Goal: Information Seeking & Learning: Learn about a topic

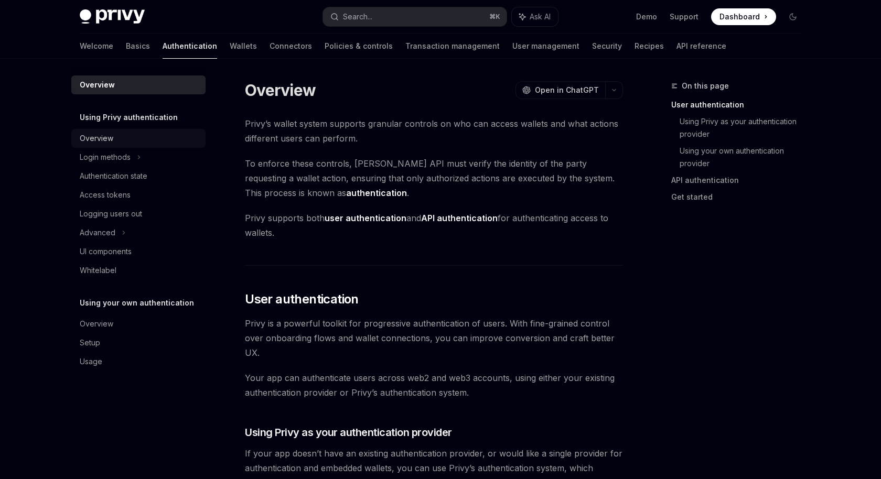
click at [136, 142] on div "Overview" at bounding box center [140, 138] width 120 height 13
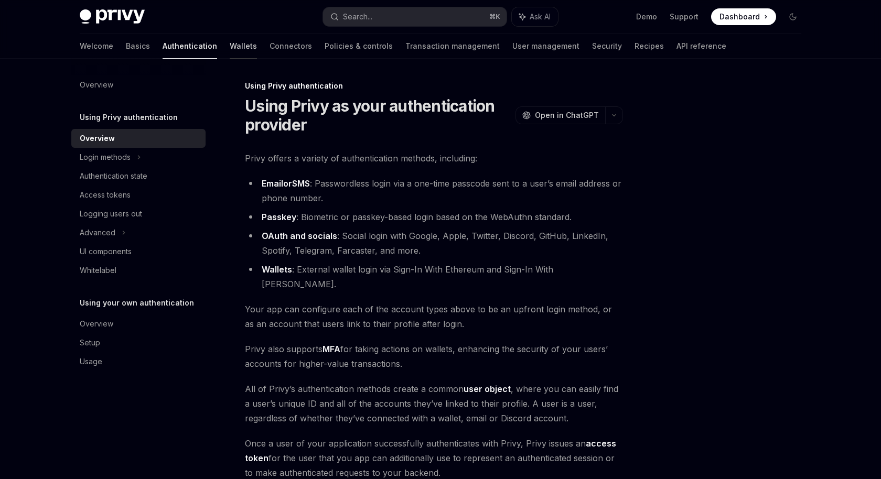
click at [230, 47] on link "Wallets" at bounding box center [243, 46] width 27 height 25
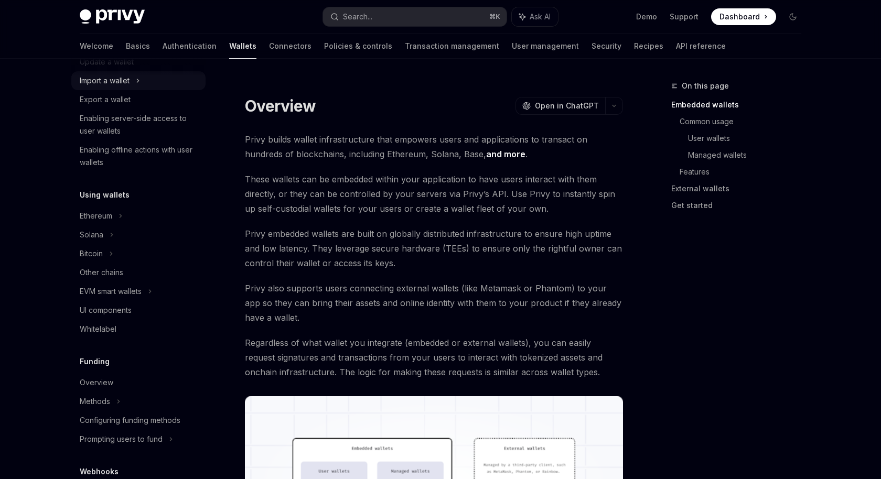
scroll to position [133, 0]
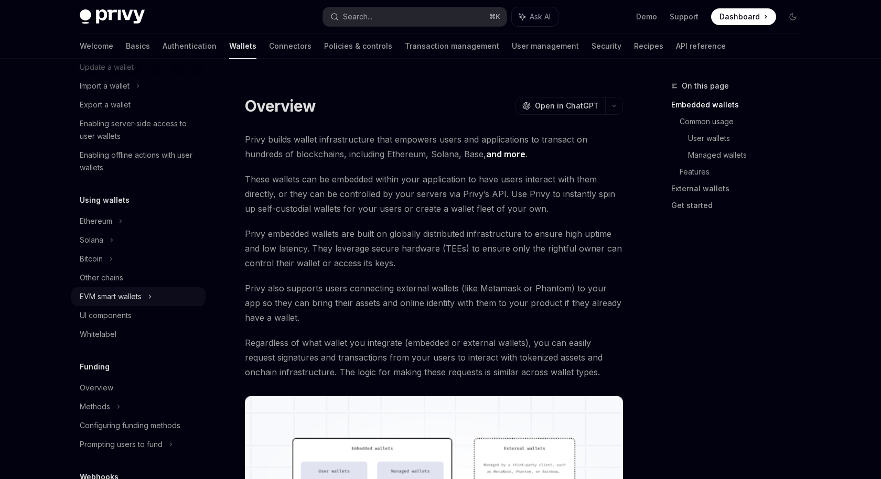
click at [134, 287] on div "EVM smart wallets" at bounding box center [138, 296] width 134 height 19
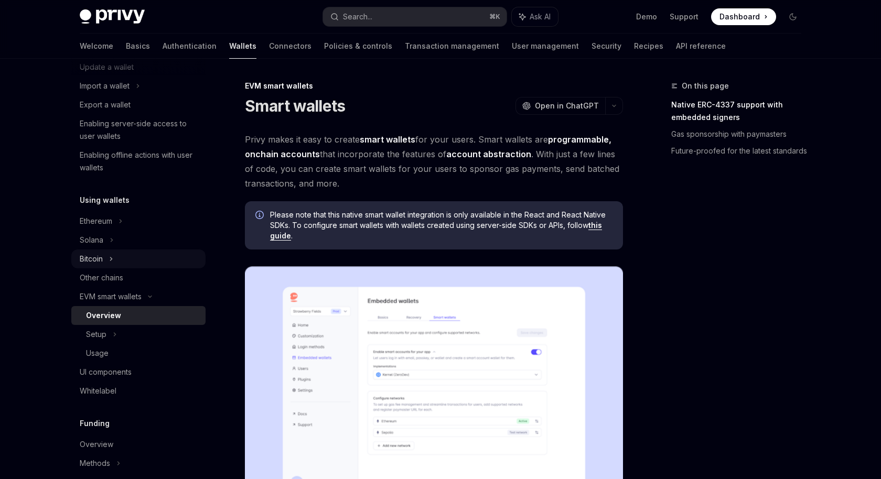
scroll to position [123, 0]
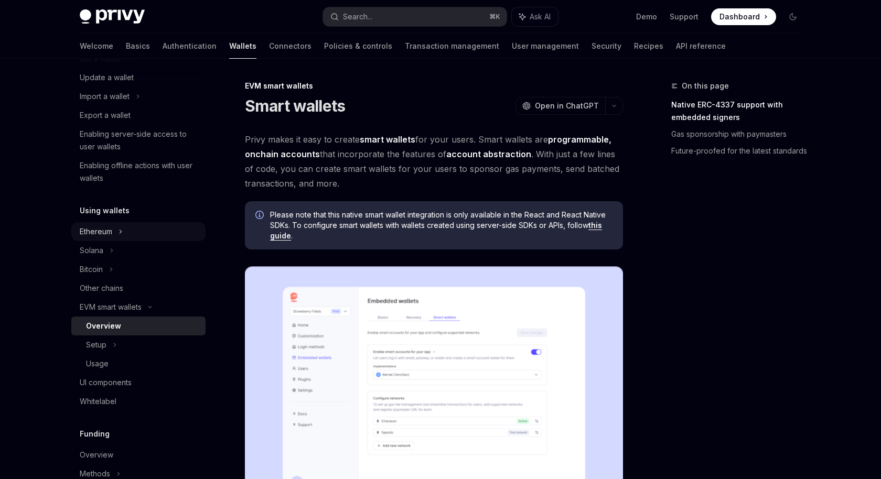
click at [125, 49] on div "Ethereum" at bounding box center [138, 39] width 134 height 19
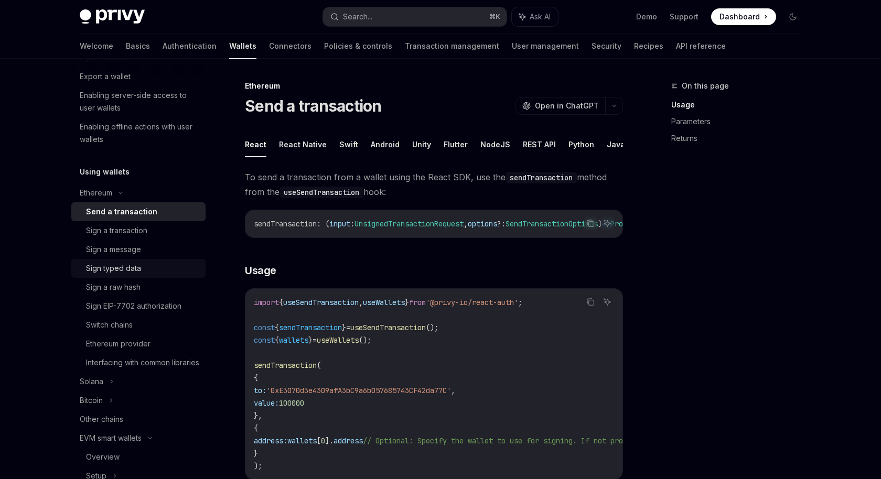
scroll to position [159, 0]
click at [125, 196] on icon at bounding box center [120, 195] width 13 height 4
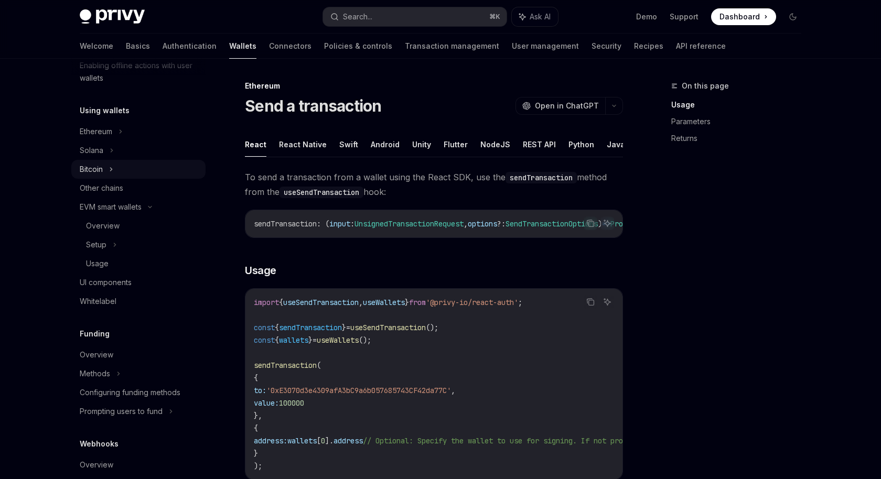
scroll to position [224, 0]
click at [149, 208] on div "EVM smart wallets" at bounding box center [138, 206] width 134 height 19
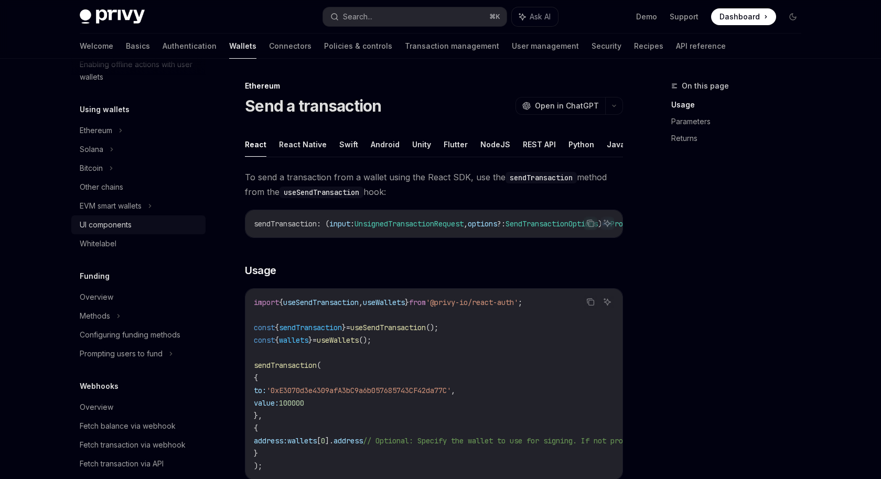
click at [146, 221] on div "UI components" at bounding box center [140, 225] width 120 height 13
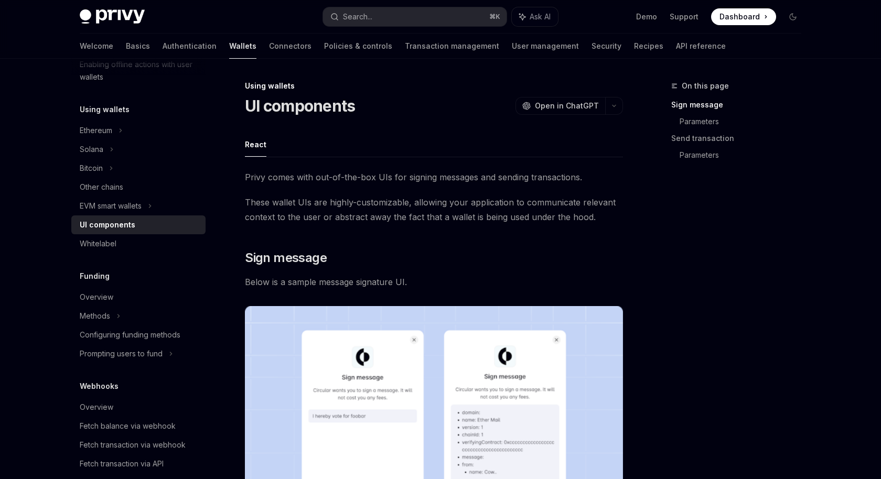
click at [141, 233] on link "UI components" at bounding box center [138, 225] width 134 height 19
click at [138, 238] on div "Whitelabel" at bounding box center [140, 244] width 120 height 13
type textarea "*"
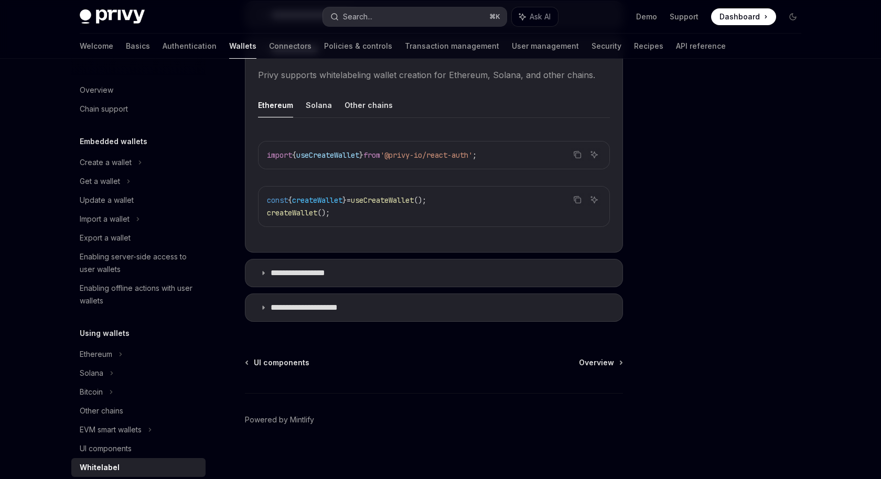
click at [468, 9] on button "Search... ⌘ K" at bounding box center [415, 16] width 184 height 19
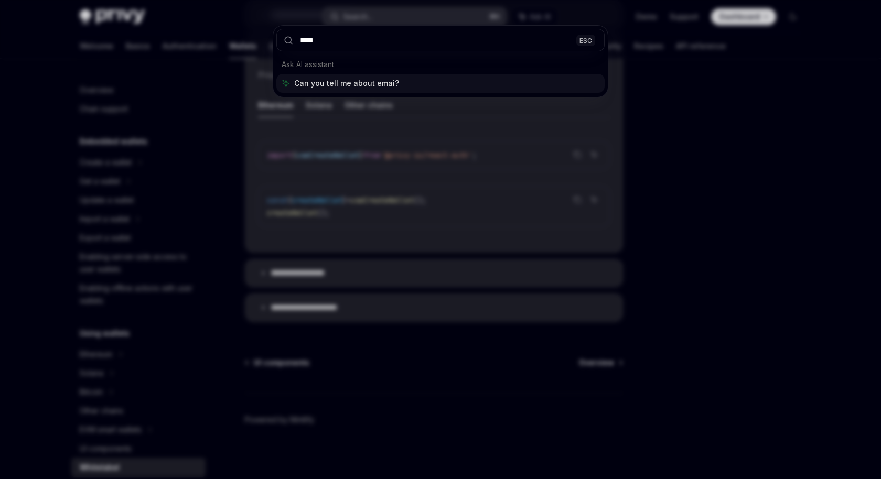
type input "*****"
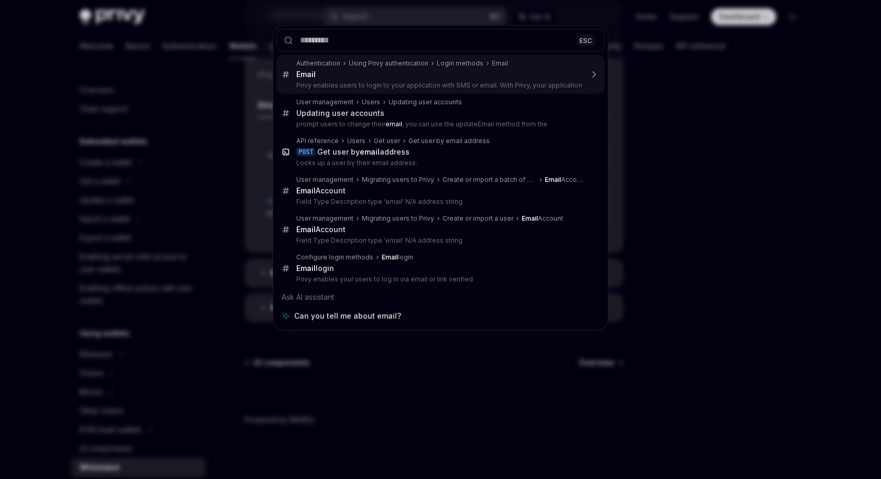
type textarea "*"
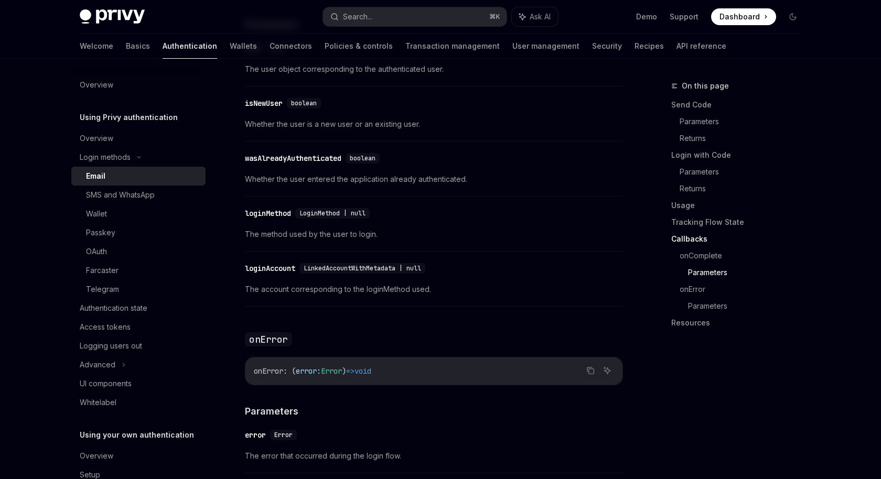
scroll to position [1789, 0]
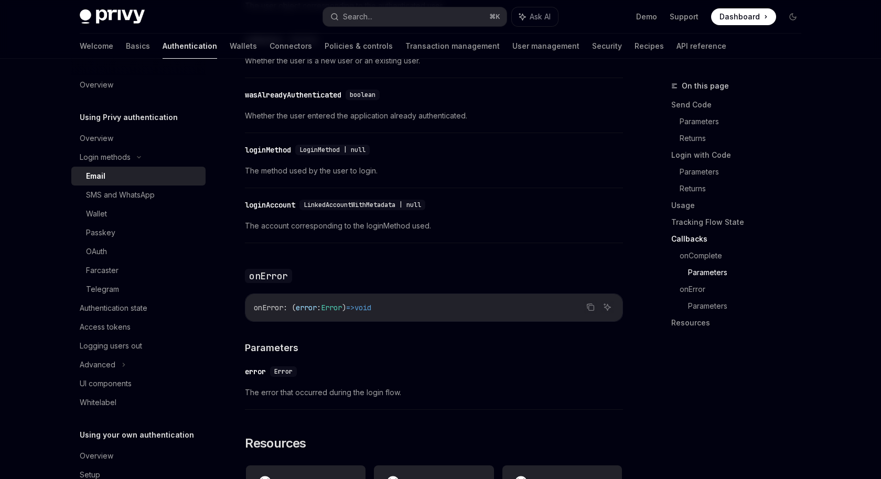
click at [251, 145] on div "loginMethod" at bounding box center [268, 150] width 46 height 10
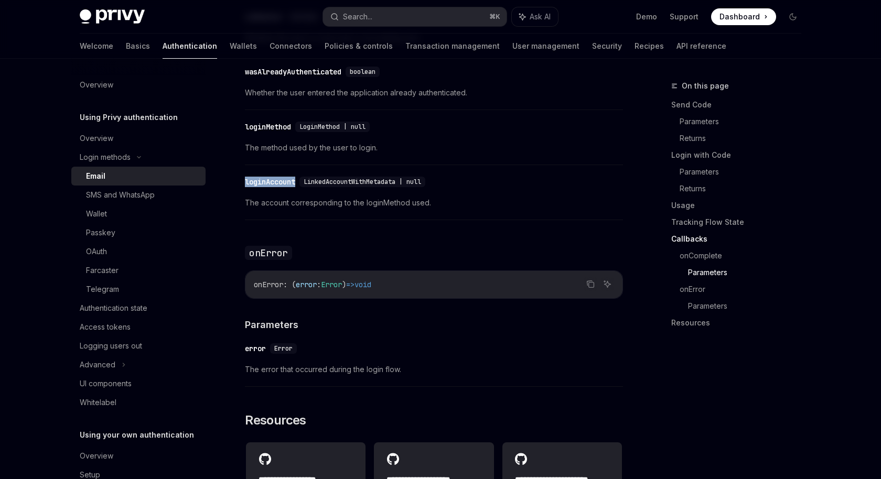
scroll to position [1863, 0]
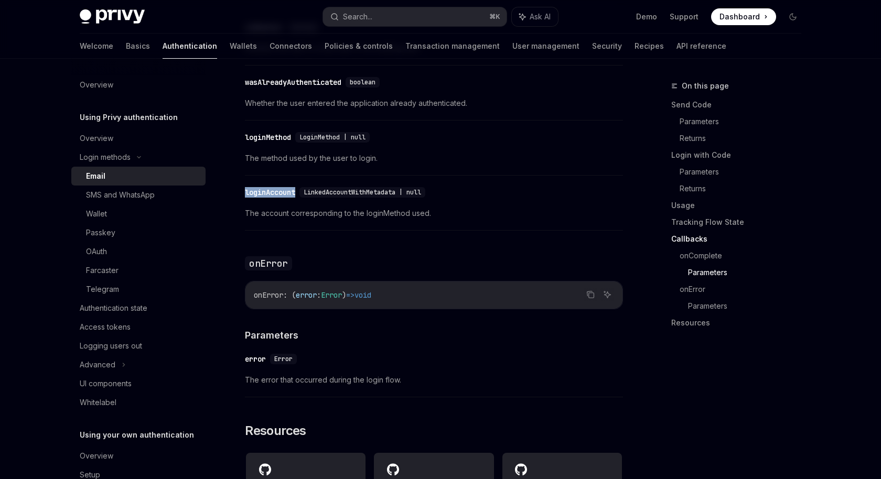
click at [254, 132] on div "​ loginMethod LoginMethod | null" at bounding box center [429, 137] width 368 height 13
click at [253, 132] on div "loginMethod" at bounding box center [268, 137] width 46 height 10
copy div "loginMethod"
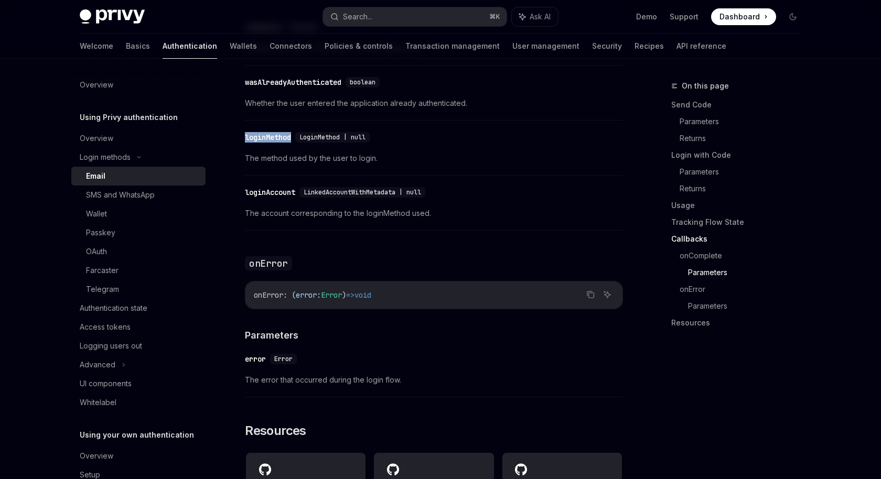
click at [396, 138] on div "​ loginMethod LoginMethod | null The method used by the user to login." at bounding box center [434, 151] width 378 height 50
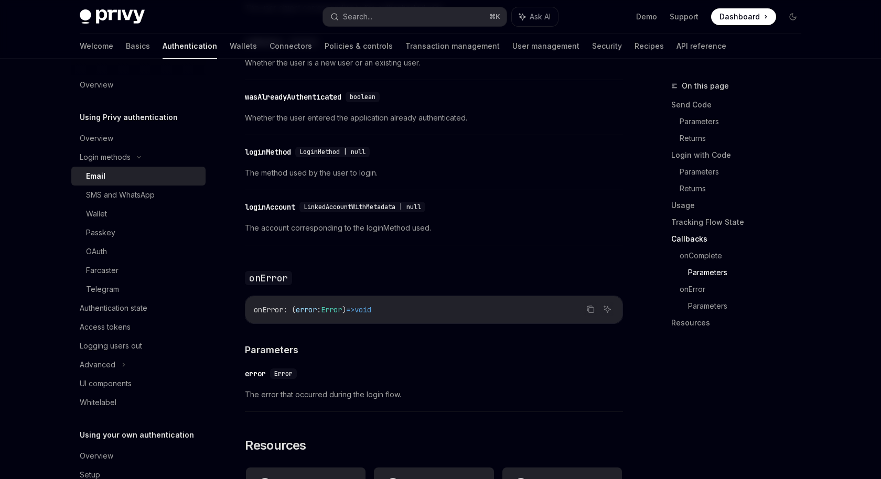
click at [268, 202] on div "loginAccount" at bounding box center [270, 207] width 50 height 10
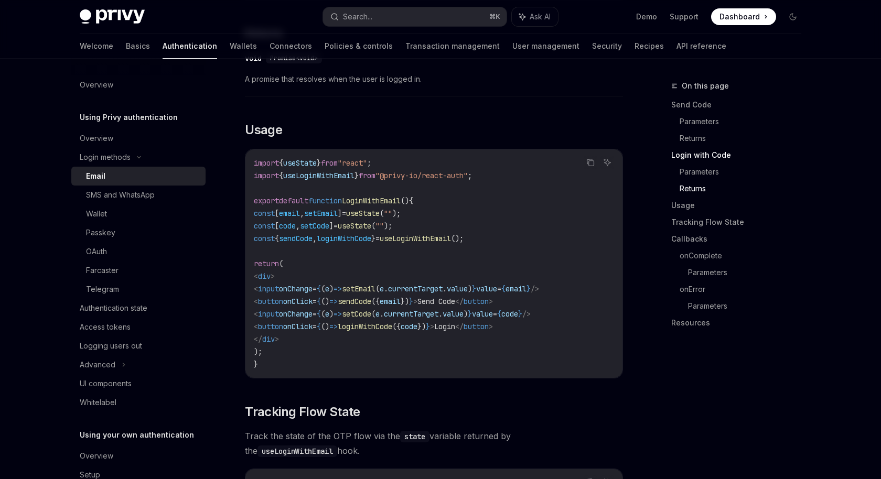
scroll to position [848, 0]
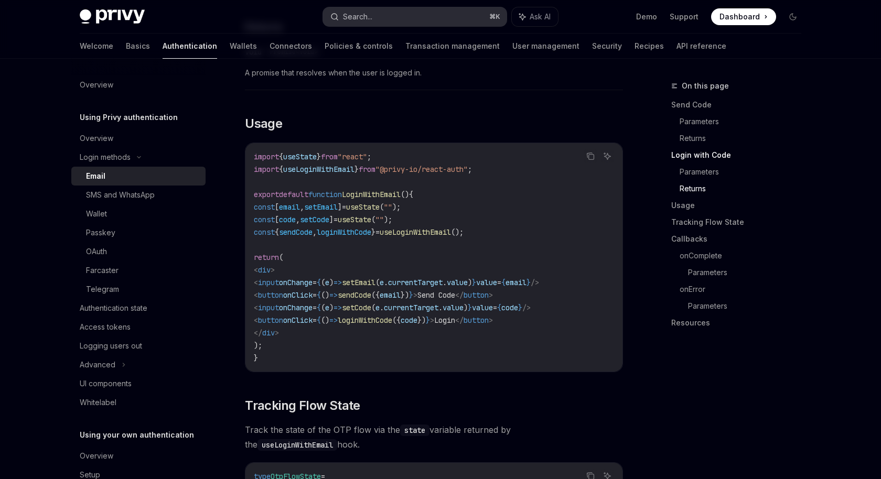
click at [418, 12] on button "Search... ⌘ K" at bounding box center [415, 16] width 184 height 19
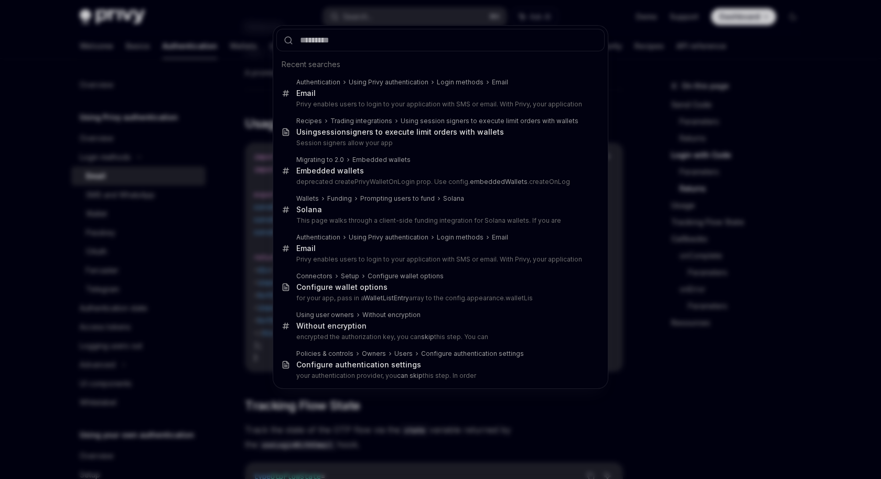
type input "*********"
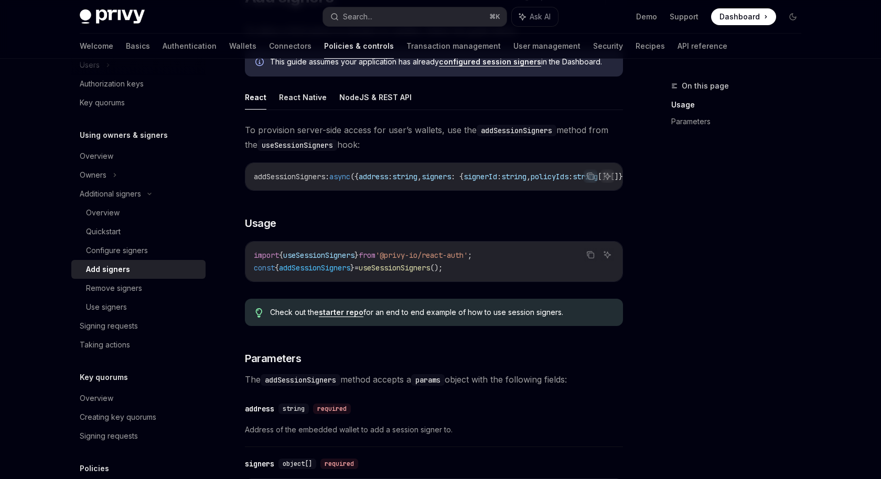
scroll to position [113, 0]
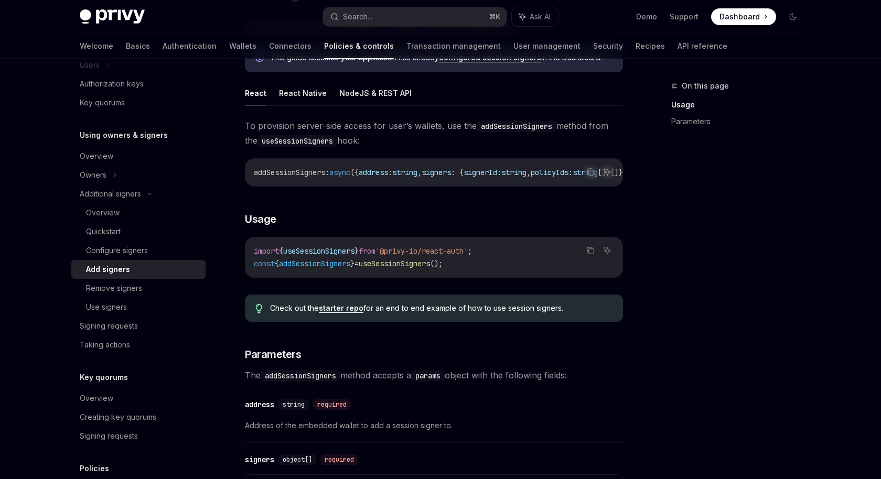
click at [514, 183] on div "addSessionSigners : async ({ address : string , signers : { signerId : string ,…" at bounding box center [433, 172] width 377 height 27
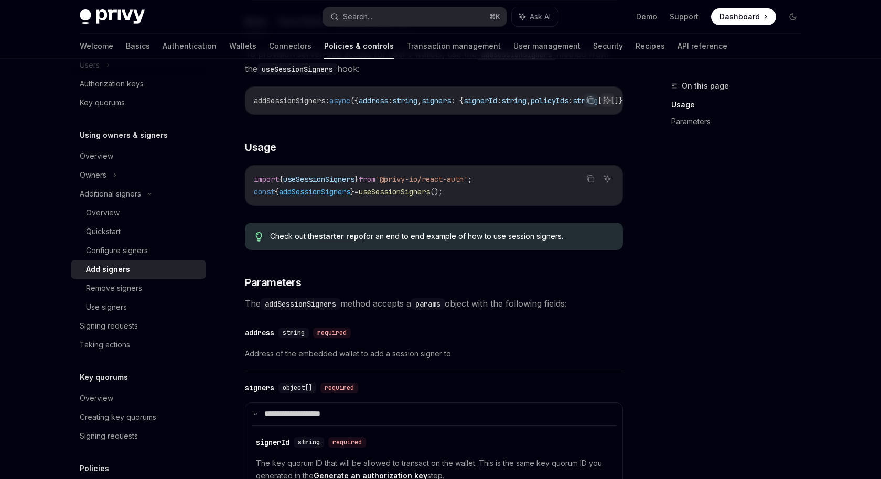
scroll to position [189, 0]
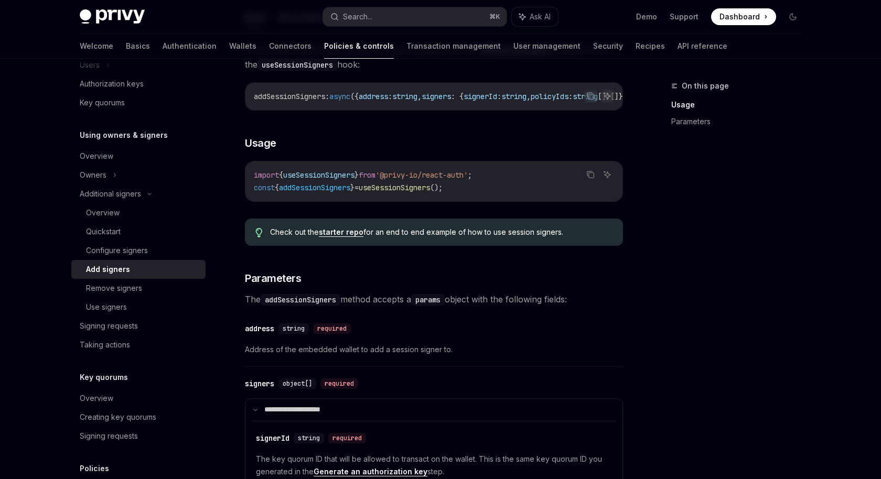
click at [299, 178] on span "useSessionSigners" at bounding box center [318, 174] width 71 height 9
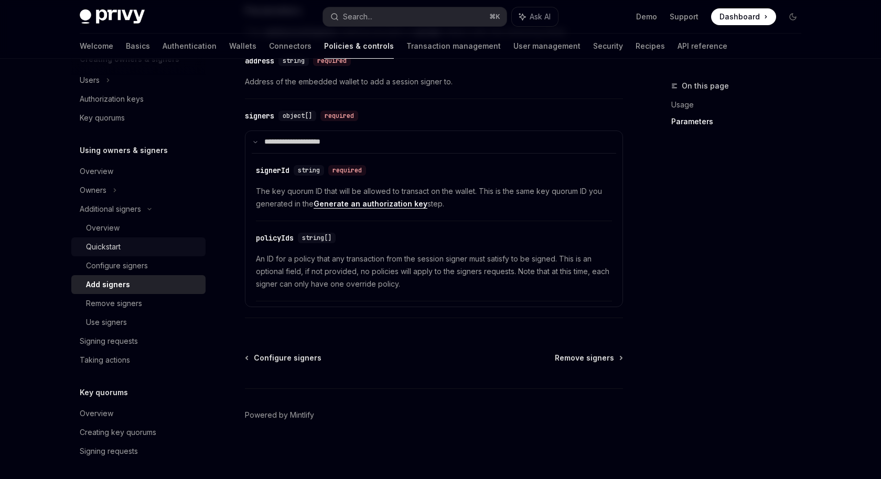
scroll to position [242, 0]
click at [157, 210] on div "Additional signers" at bounding box center [138, 208] width 134 height 19
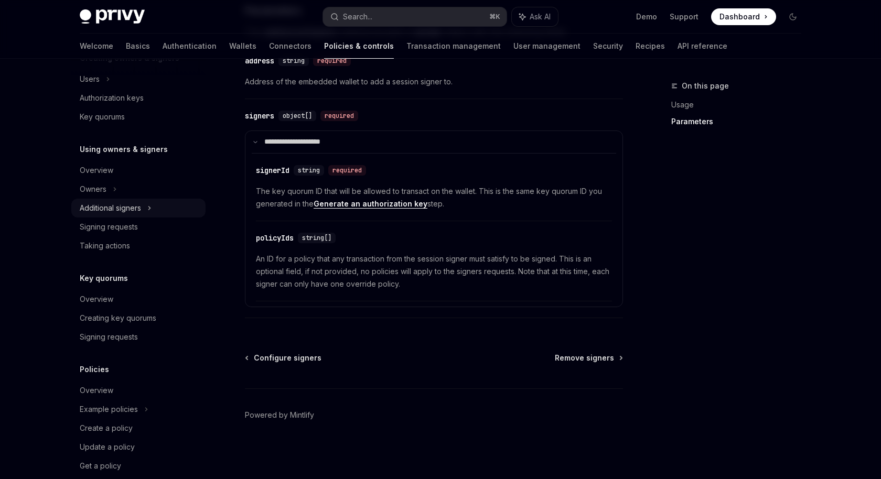
click at [162, 209] on div "Additional signers" at bounding box center [138, 208] width 134 height 19
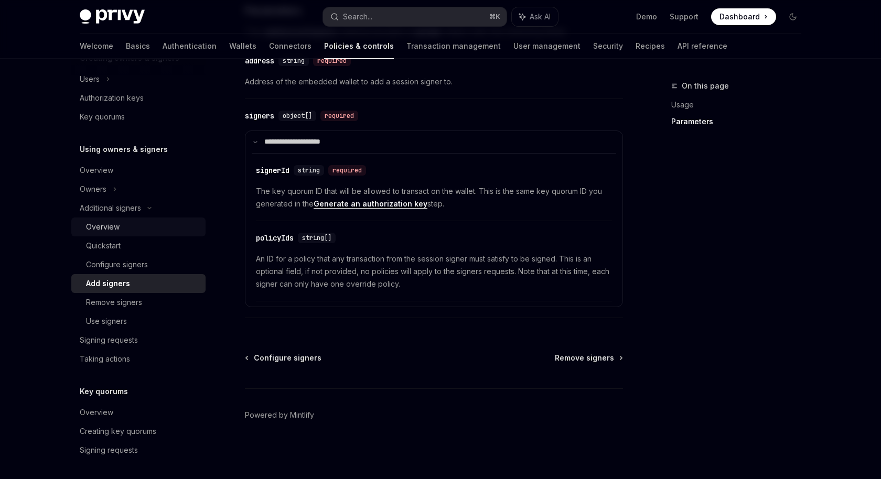
click at [160, 230] on div "Overview" at bounding box center [142, 227] width 113 height 13
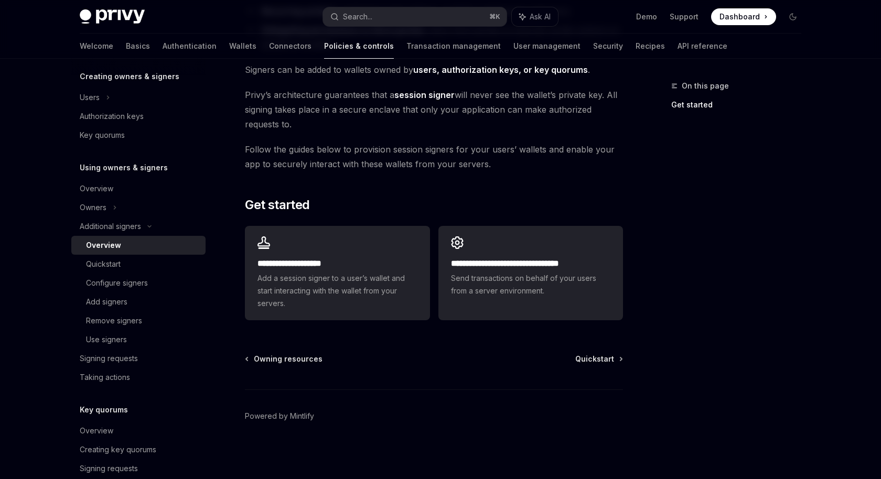
scroll to position [224, 0]
click at [138, 358] on div "Signing requests" at bounding box center [140, 357] width 120 height 13
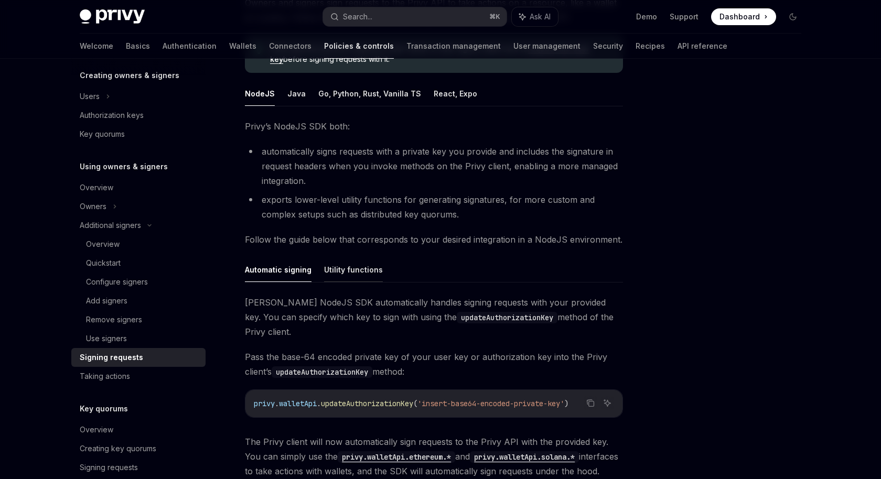
scroll to position [132, 0]
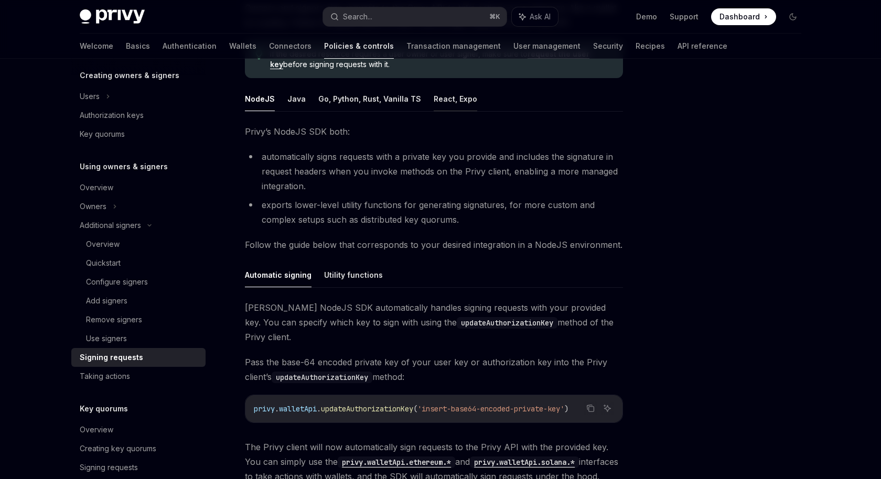
click at [436, 101] on button "React, Expo" at bounding box center [456, 99] width 44 height 25
type textarea "*"
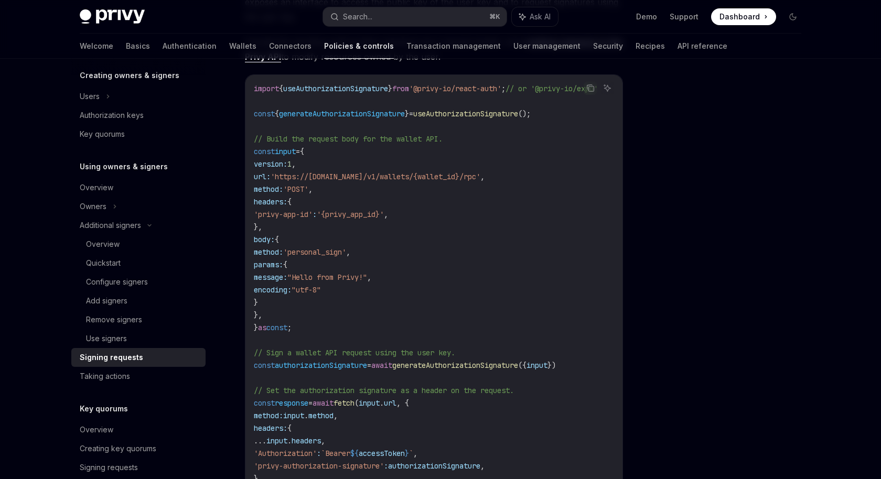
scroll to position [332, 0]
click at [358, 108] on span "generateAuthorizationSignature" at bounding box center [342, 112] width 126 height 9
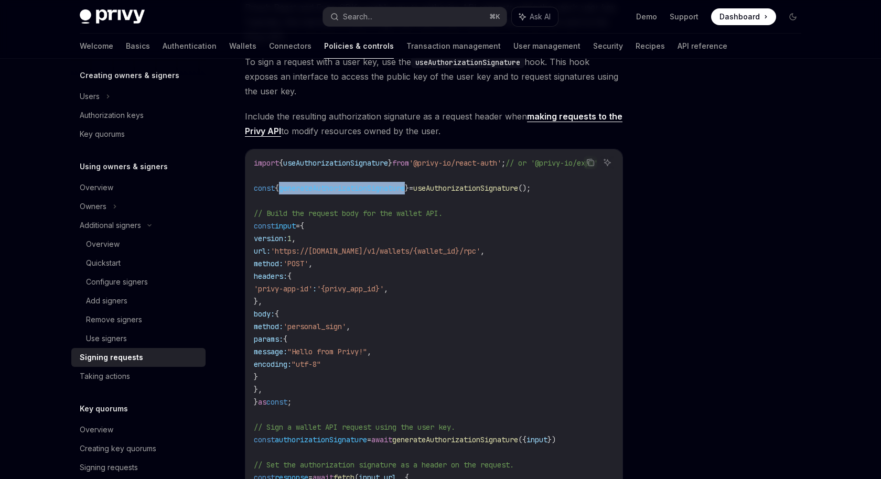
scroll to position [0, 0]
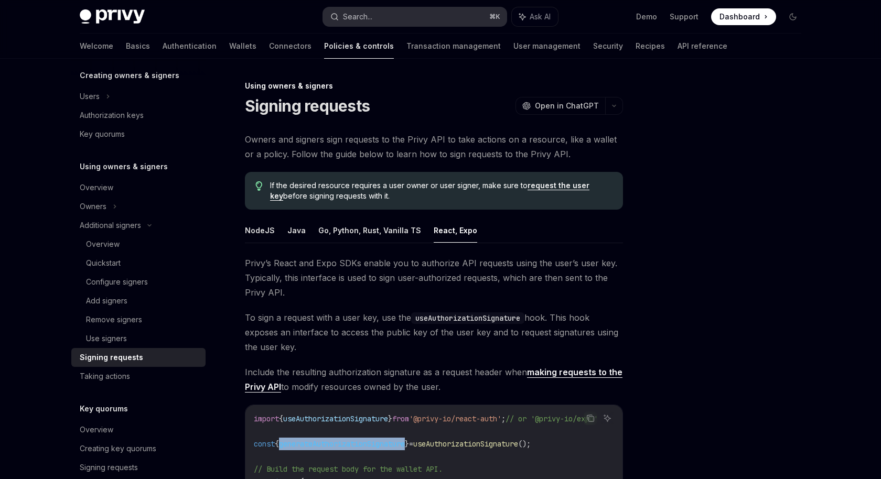
click at [392, 14] on button "Search... ⌘ K" at bounding box center [415, 16] width 184 height 19
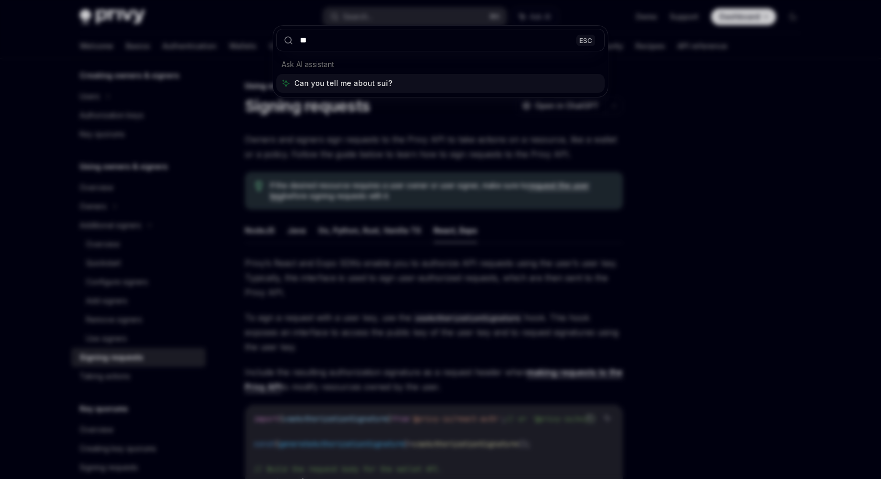
type input "*"
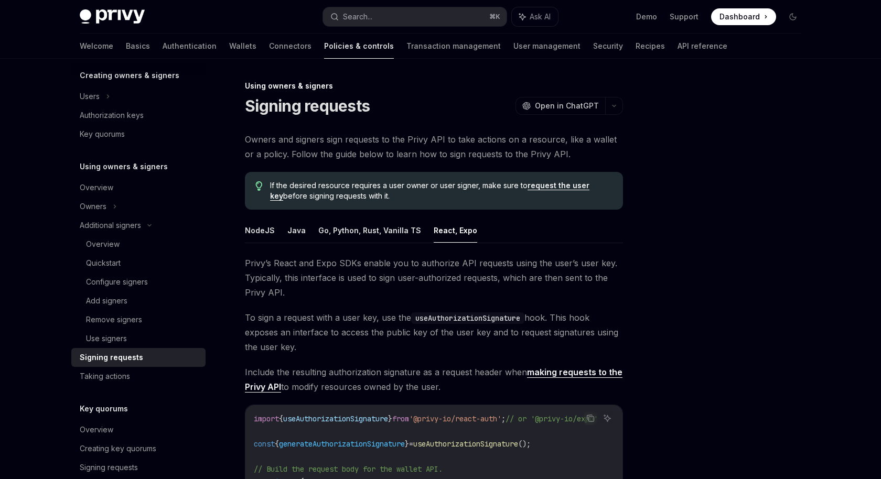
type textarea "*"
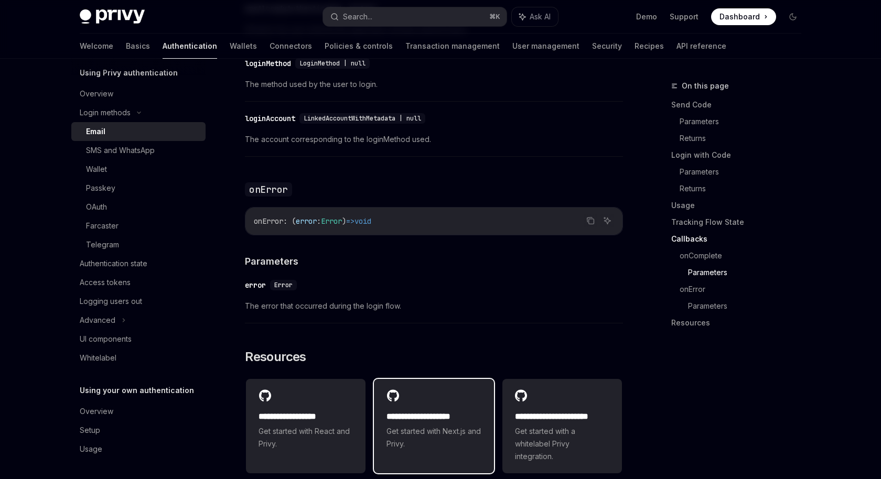
scroll to position [1894, 0]
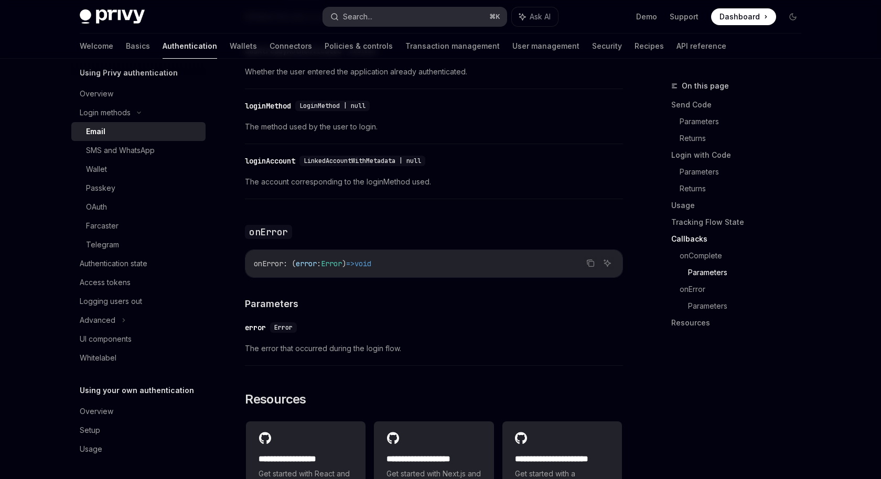
click at [418, 20] on button "Search... ⌘ K" at bounding box center [415, 16] width 184 height 19
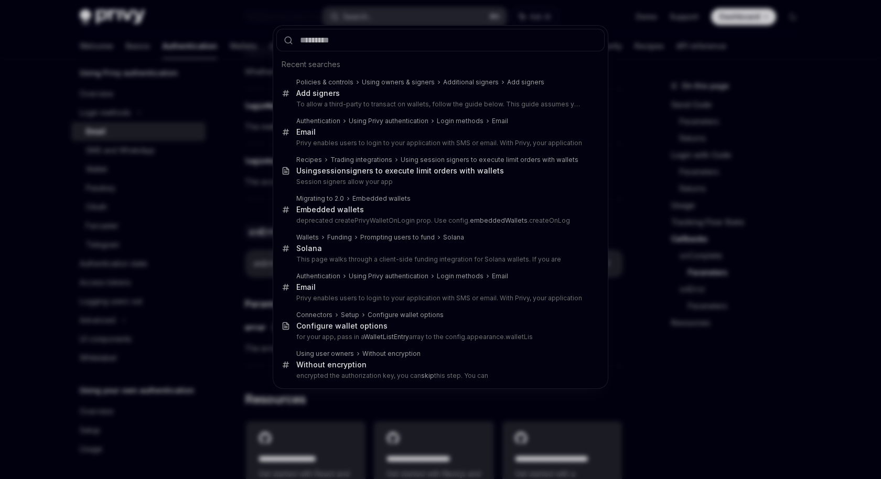
click at [418, 20] on div "Recent searches Policies & controls Using owners & signers Additional signers A…" at bounding box center [440, 239] width 881 height 479
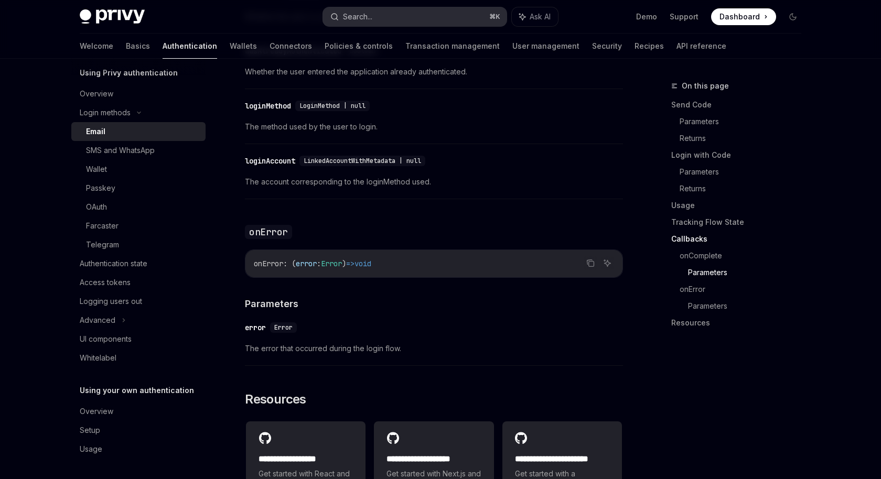
click at [416, 14] on button "Search... ⌘ K" at bounding box center [415, 16] width 184 height 19
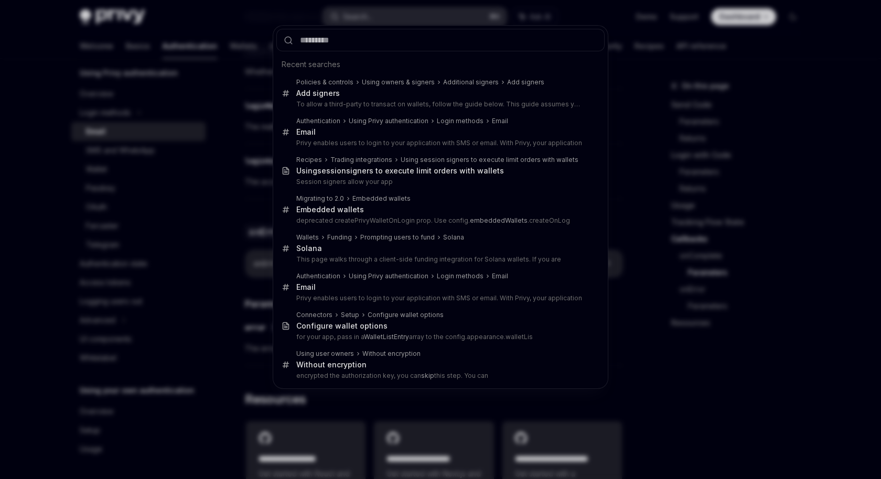
type input "********"
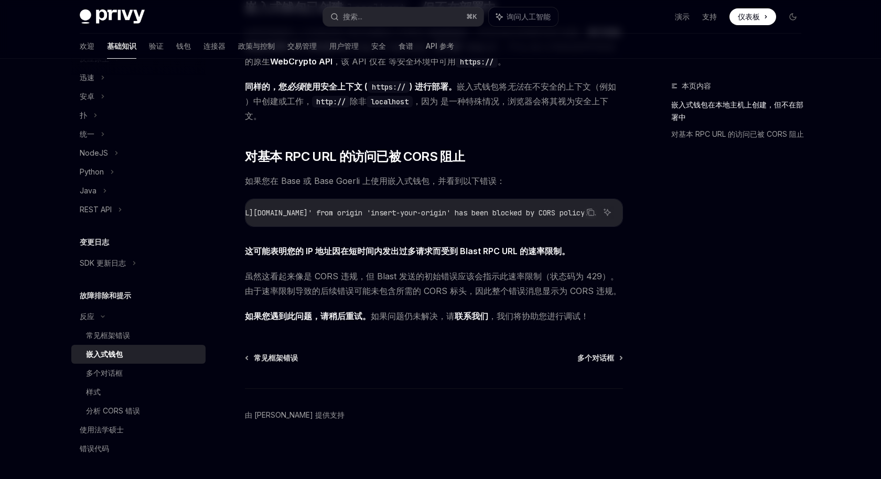
scroll to position [173, 0]
click at [140, 340] on div "常见框架错误" at bounding box center [142, 336] width 113 height 13
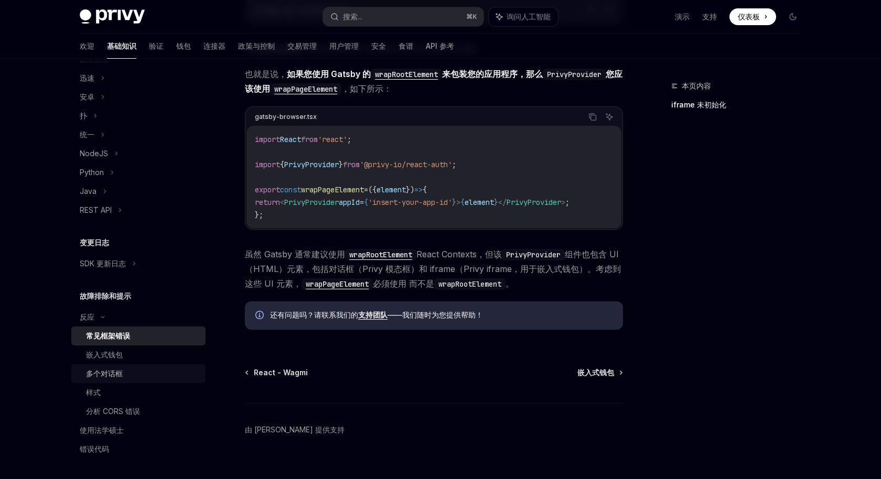
scroll to position [282, 0]
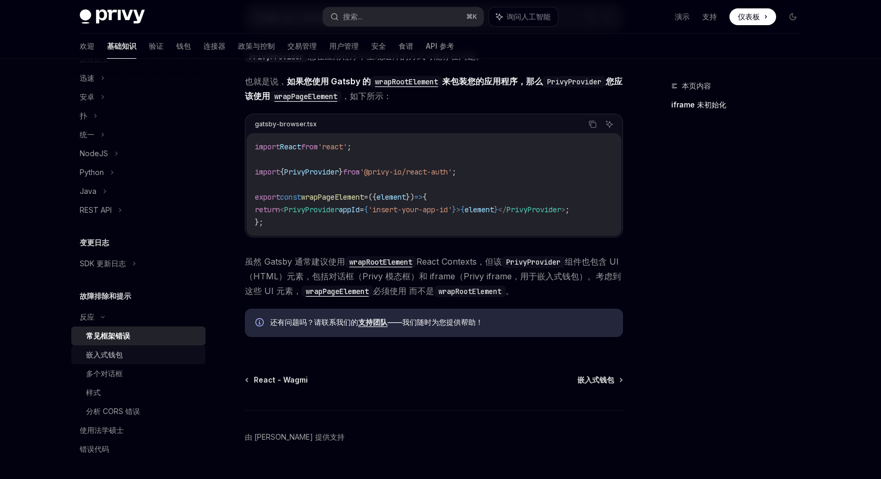
click at [133, 359] on div "嵌入式钱包" at bounding box center [142, 355] width 113 height 13
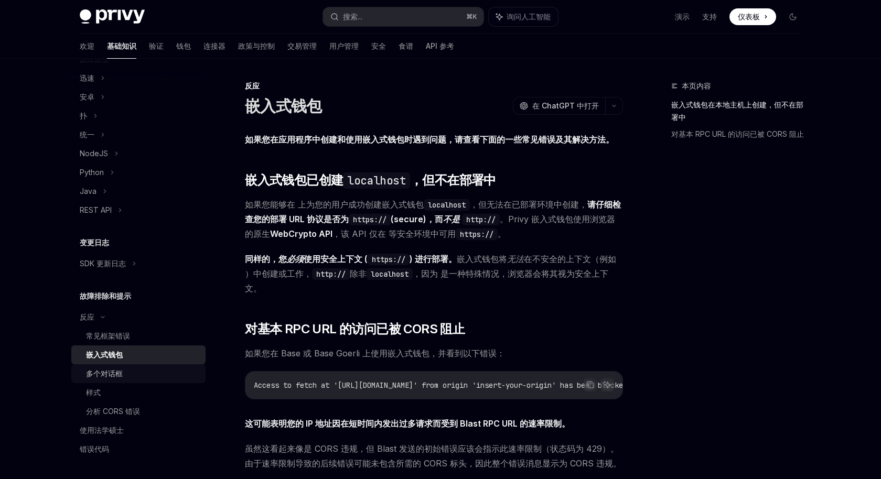
click at [130, 375] on div "多个对话框" at bounding box center [142, 374] width 113 height 13
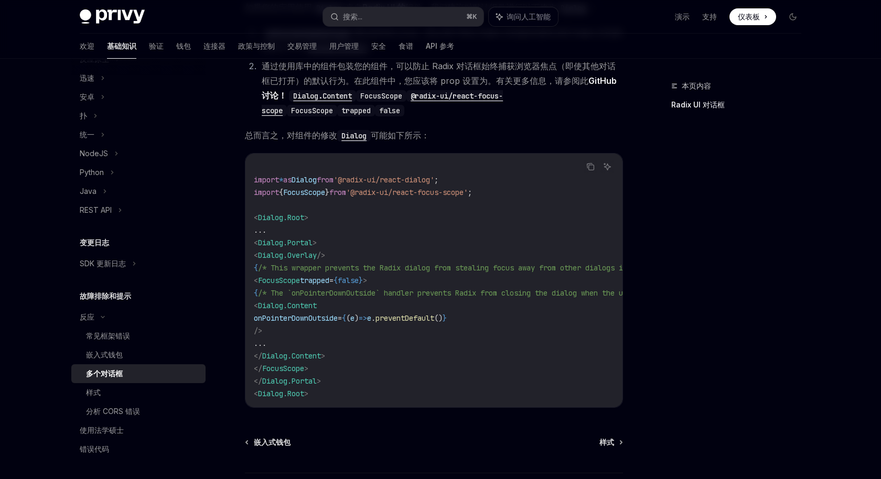
scroll to position [355, 0]
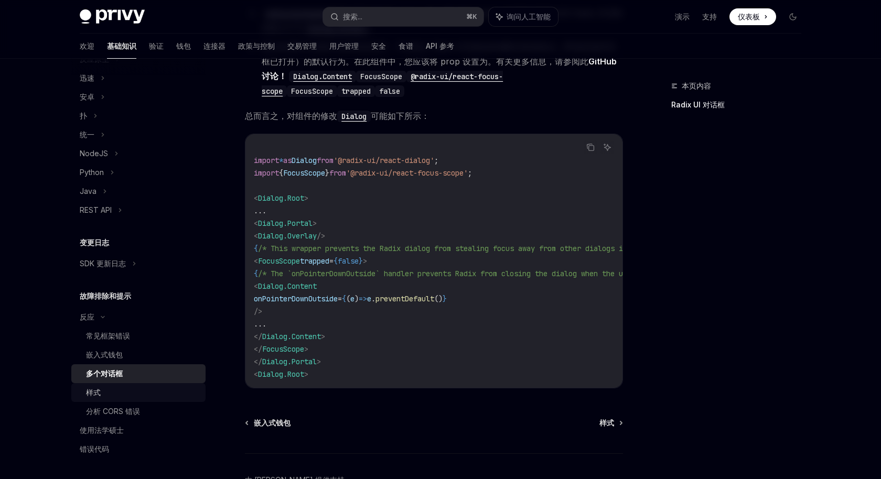
click at [138, 397] on div "样式" at bounding box center [142, 393] width 113 height 13
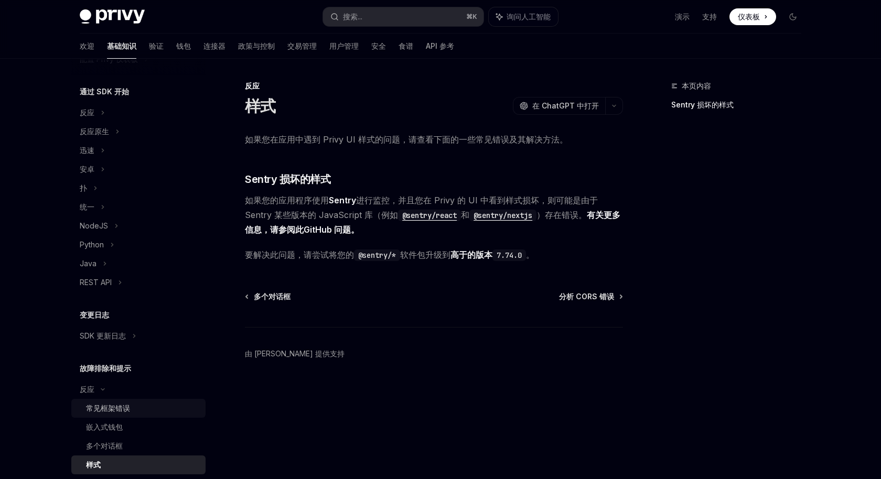
scroll to position [90, 0]
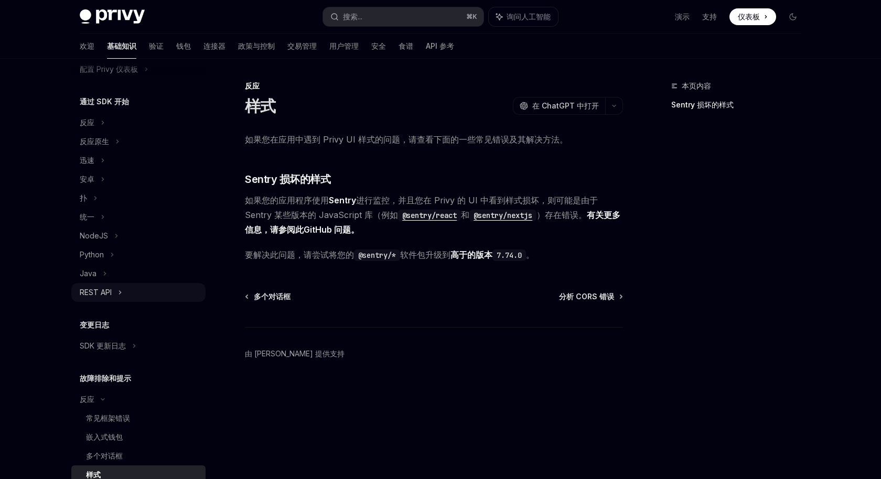
click at [130, 286] on div "REST API" at bounding box center [138, 292] width 134 height 19
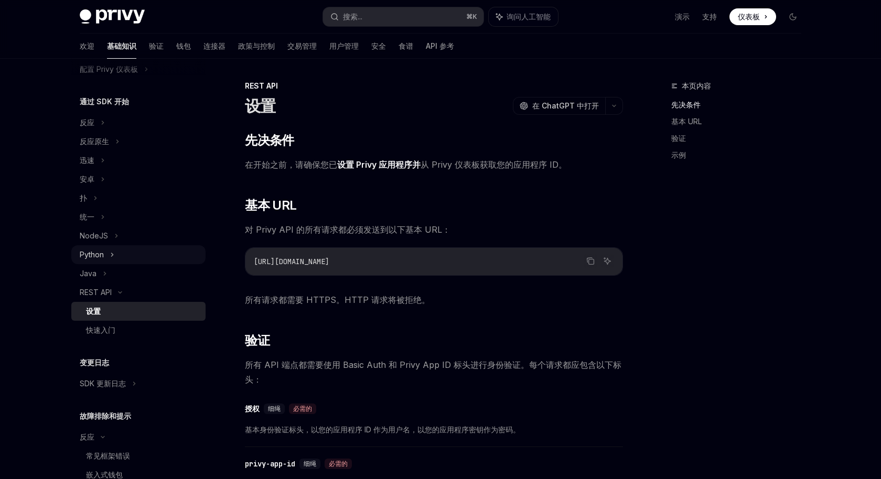
scroll to position [75, 0]
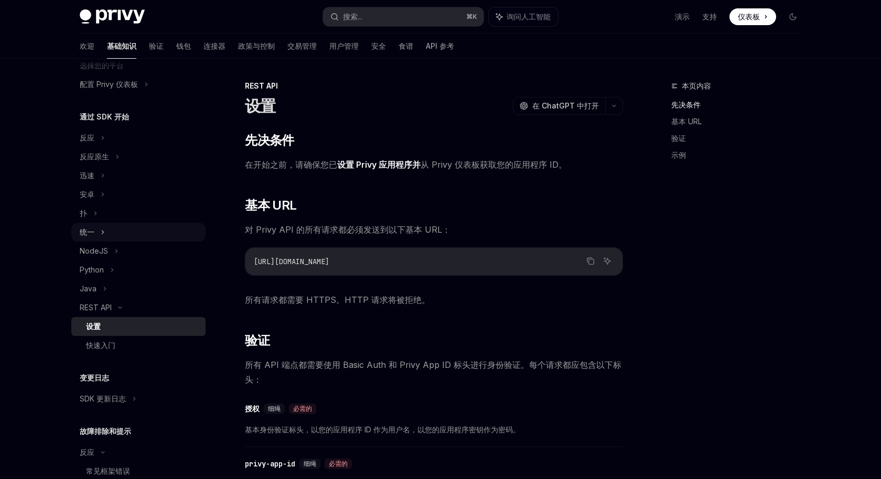
click at [129, 230] on div "统一" at bounding box center [138, 232] width 134 height 19
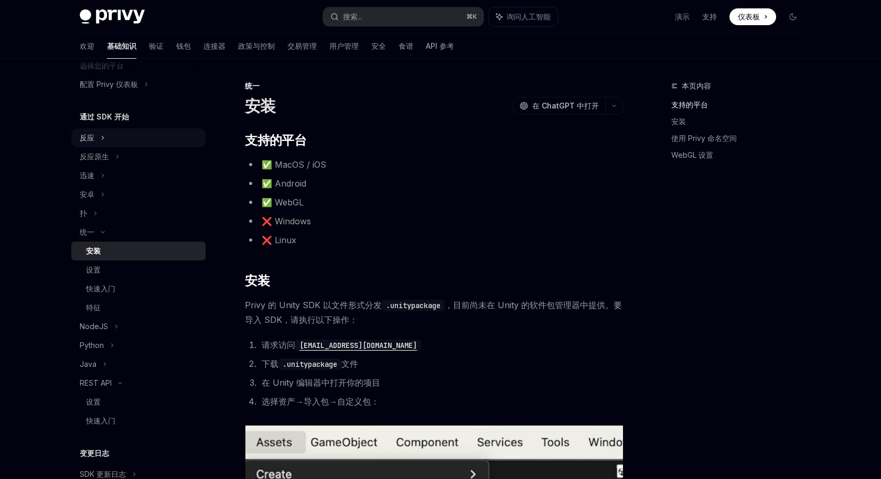
click at [123, 137] on div "反应" at bounding box center [138, 138] width 134 height 19
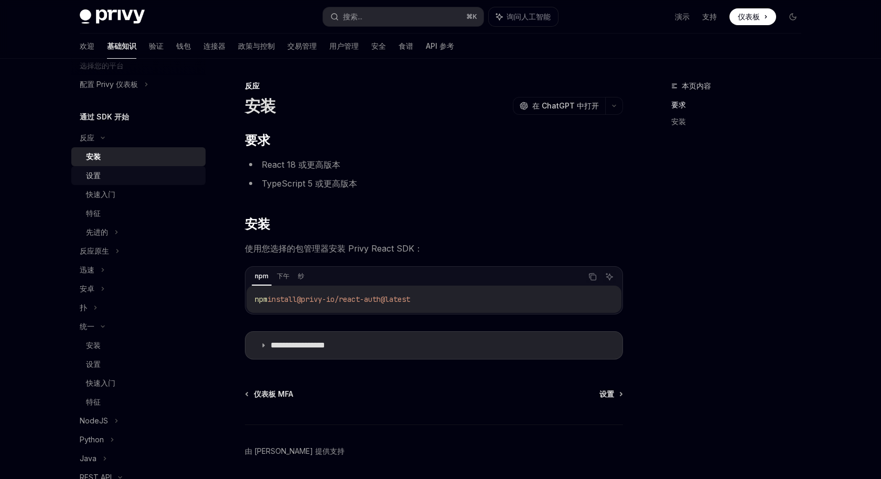
click at [124, 176] on div "设置" at bounding box center [142, 175] width 113 height 13
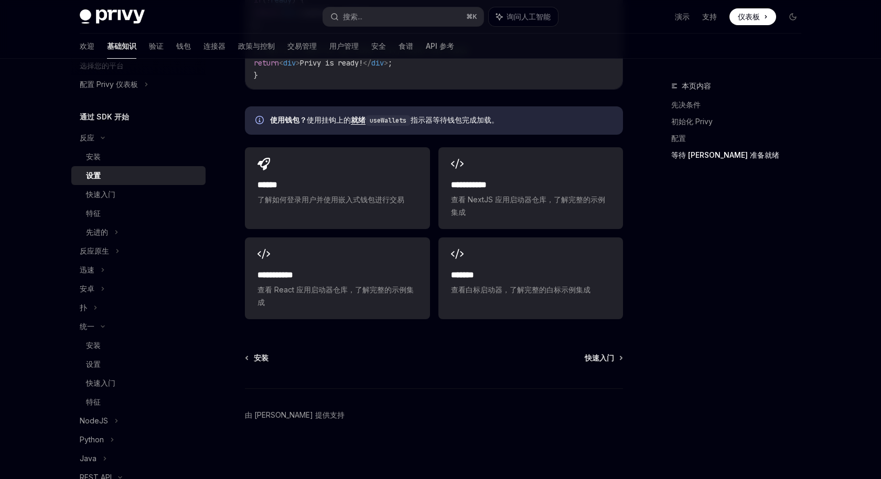
scroll to position [1284, 0]
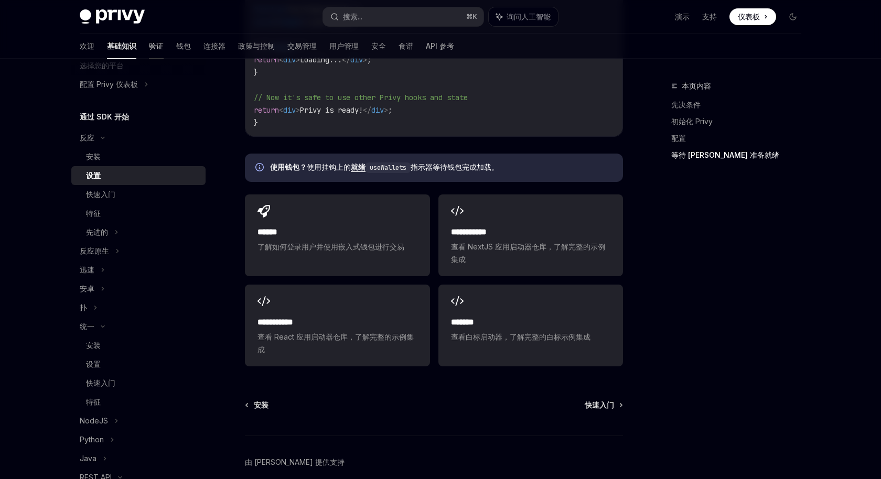
click at [149, 45] on font "验证" at bounding box center [156, 45] width 15 height 9
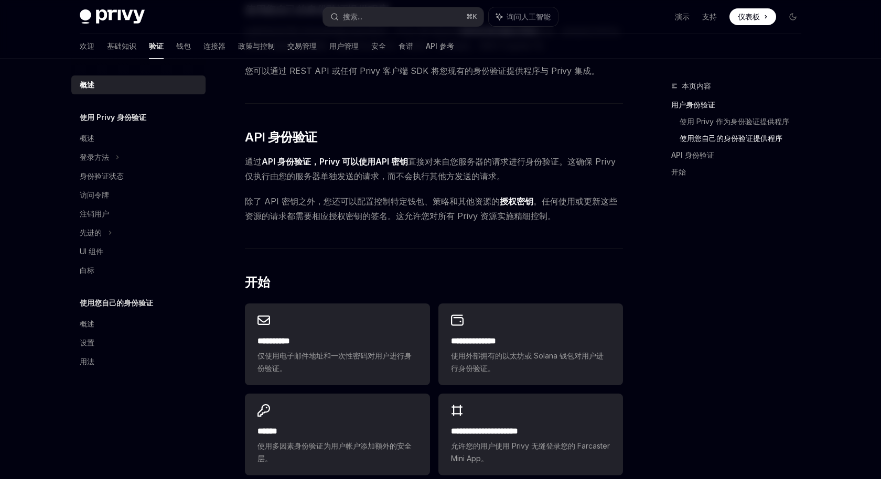
scroll to position [501, 0]
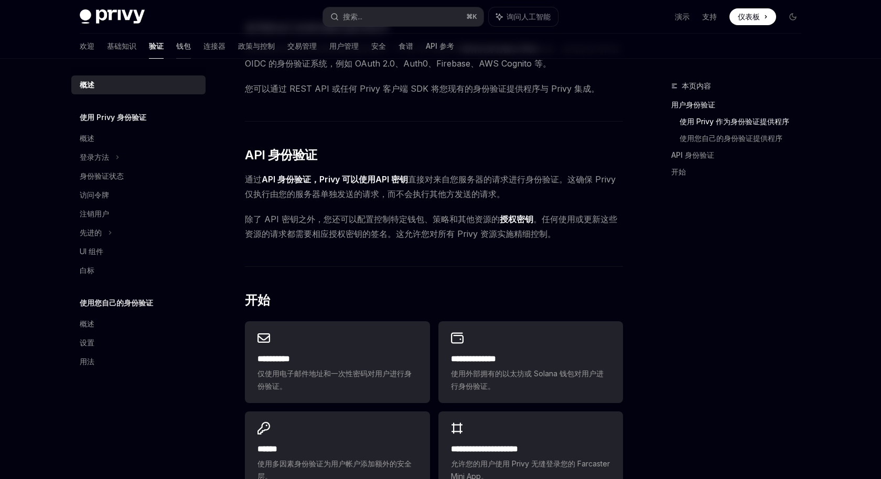
click at [176, 46] on font "钱包" at bounding box center [183, 45] width 15 height 9
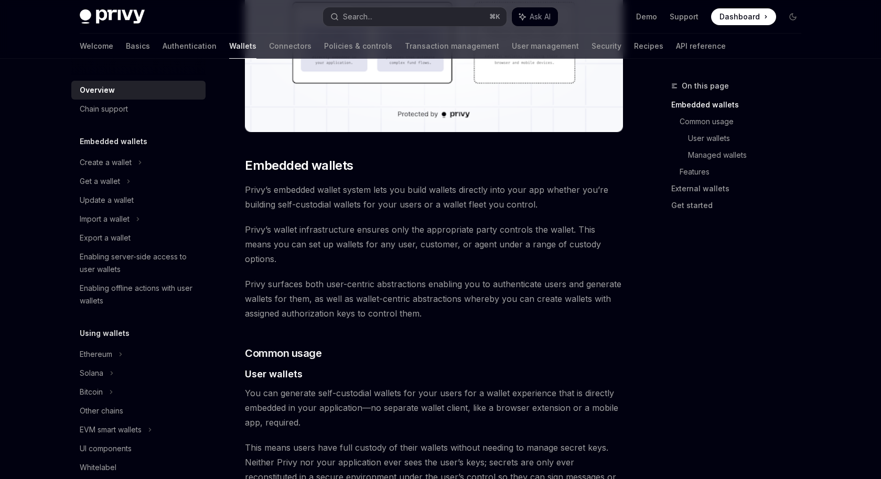
scroll to position [441, 0]
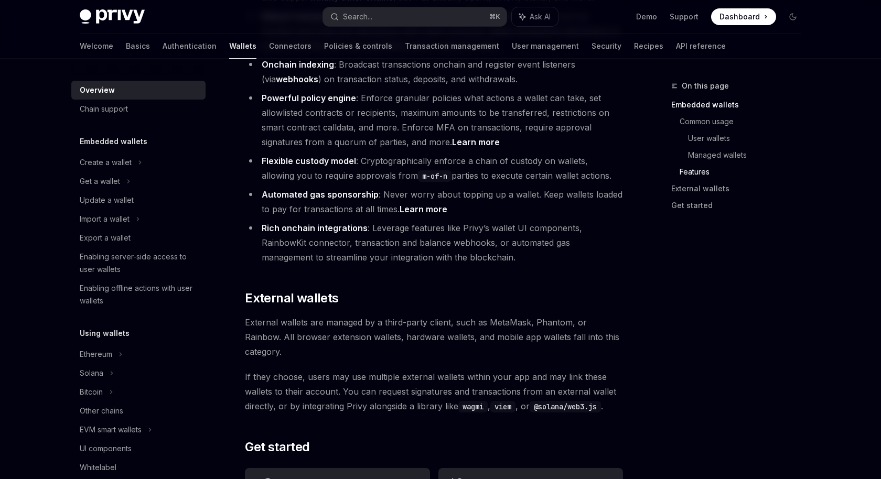
scroll to position [1608, 0]
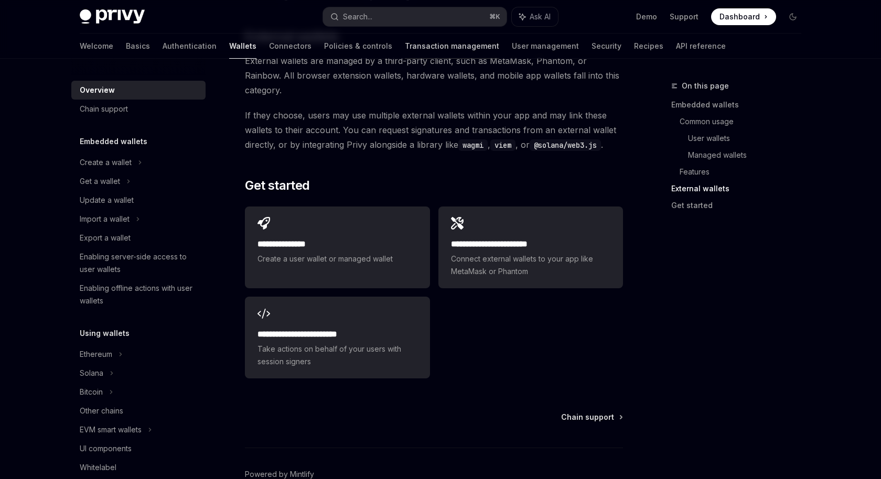
click at [405, 48] on link "Transaction management" at bounding box center [452, 46] width 94 height 25
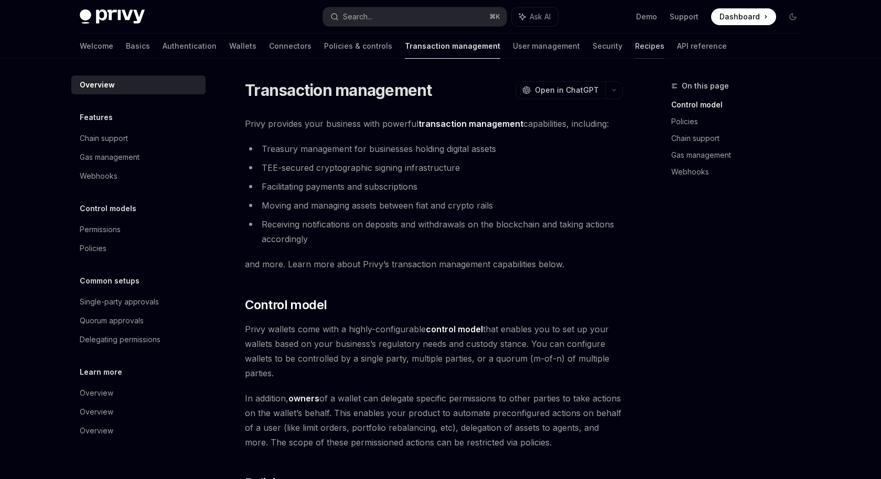
click at [635, 52] on link "Recipes" at bounding box center [649, 46] width 29 height 25
type textarea "*"
